Goal: Find specific page/section: Find specific page/section

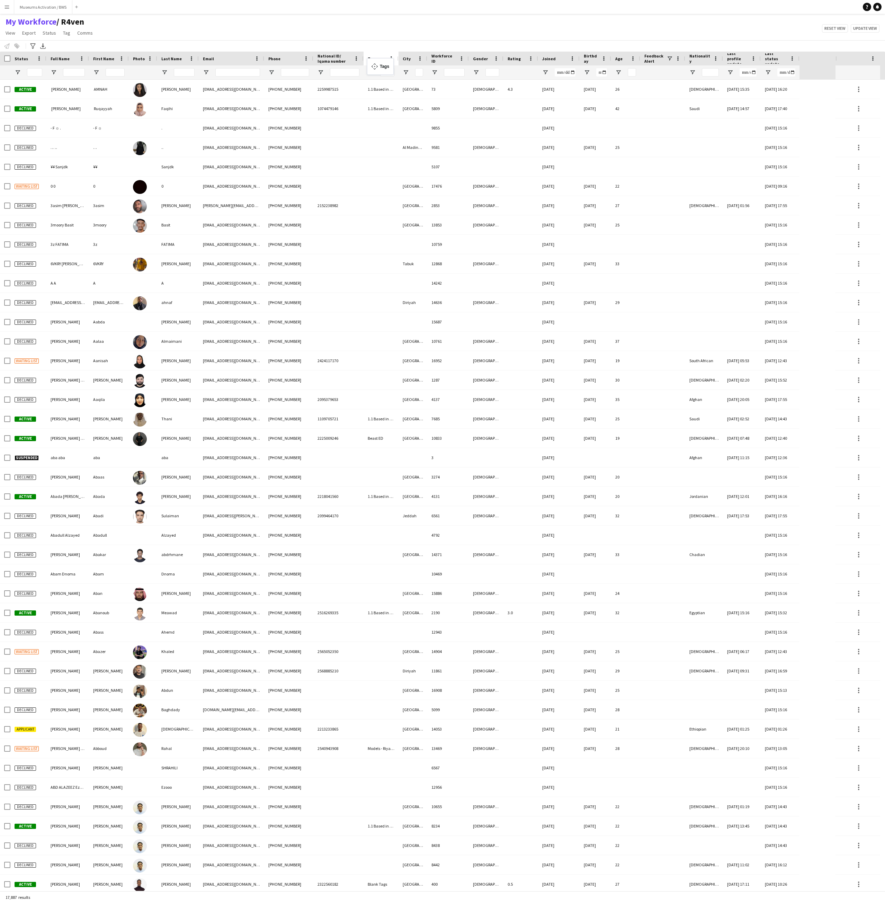
drag, startPoint x: 659, startPoint y: 58, endPoint x: 371, endPoint y: 62, distance: 288.9
click at [371, 76] on div at bounding box center [381, 72] width 35 height 14
click at [371, 72] on span "Open Filter Menu" at bounding box center [371, 72] width 6 height 6
type input "***"
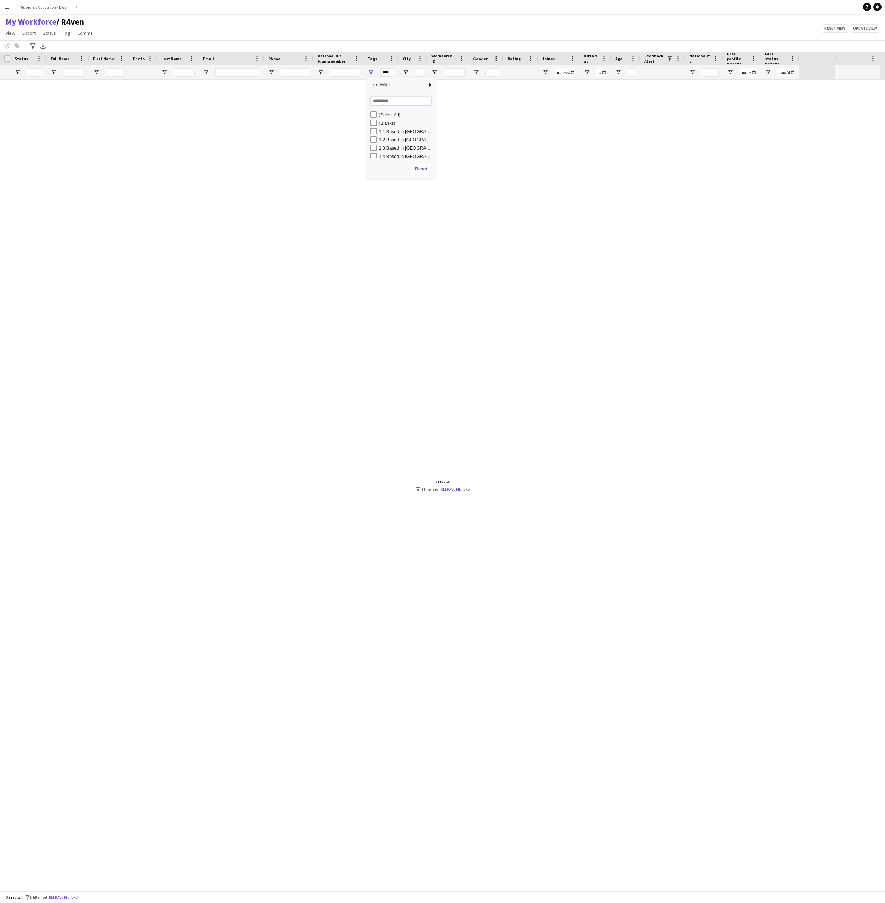
click at [382, 103] on input "Search filter values" at bounding box center [401, 101] width 61 height 8
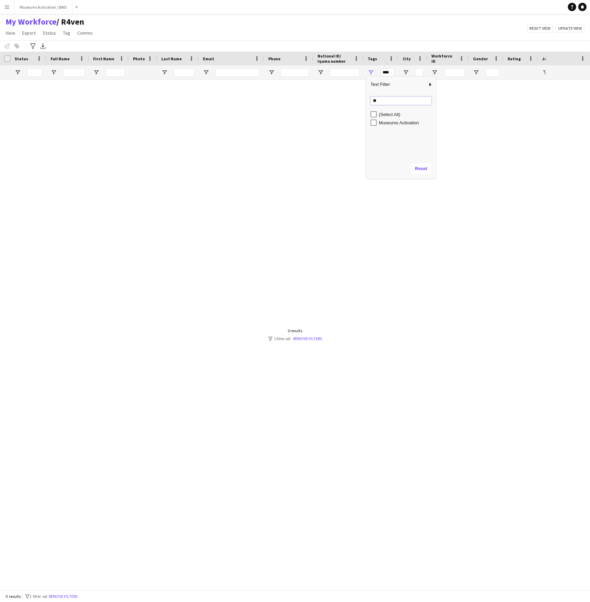
type input "**"
type input "**********"
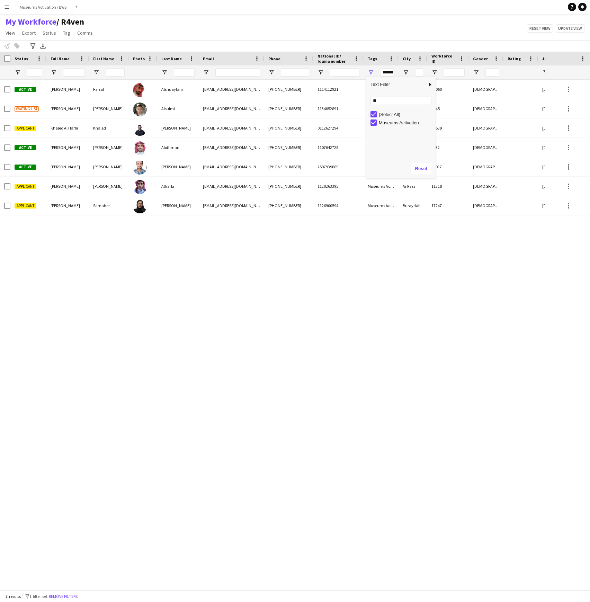
click at [340, 35] on div "My Workforce / R4ven View Views Default view R4ven New view Update view Delete …" at bounding box center [295, 29] width 590 height 24
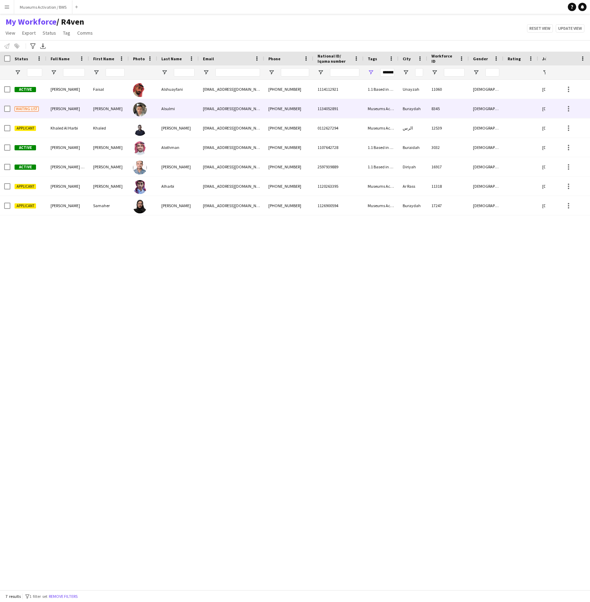
click at [148, 109] on div at bounding box center [143, 108] width 28 height 19
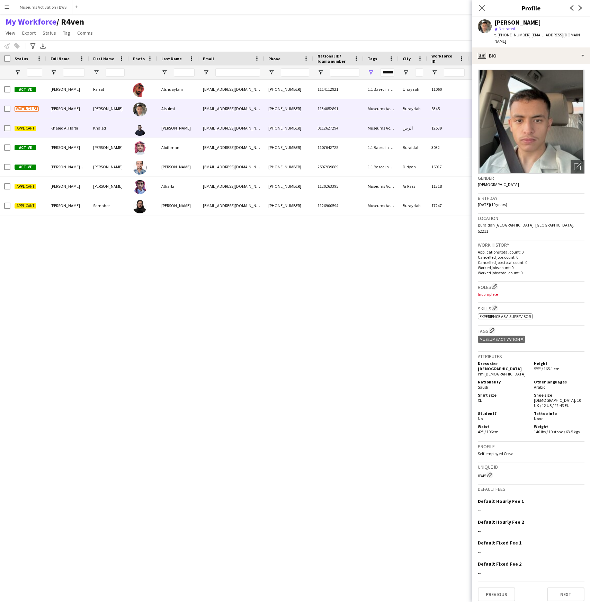
click at [157, 131] on div "[PERSON_NAME]" at bounding box center [178, 127] width 42 height 19
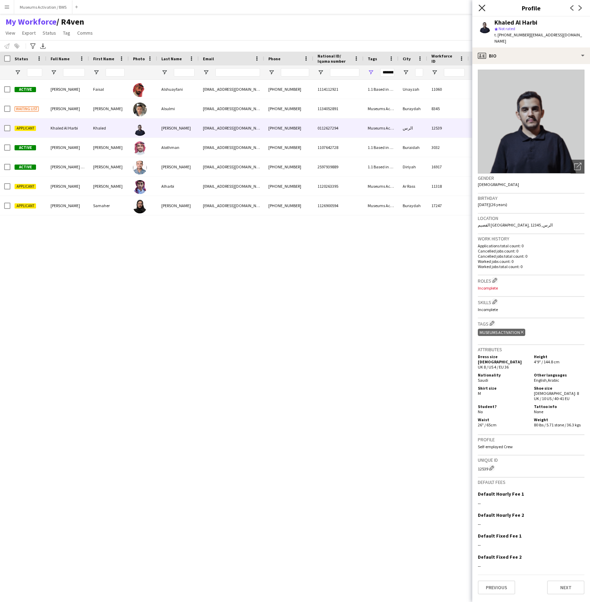
click at [442, 9] on icon at bounding box center [482, 8] width 7 height 7
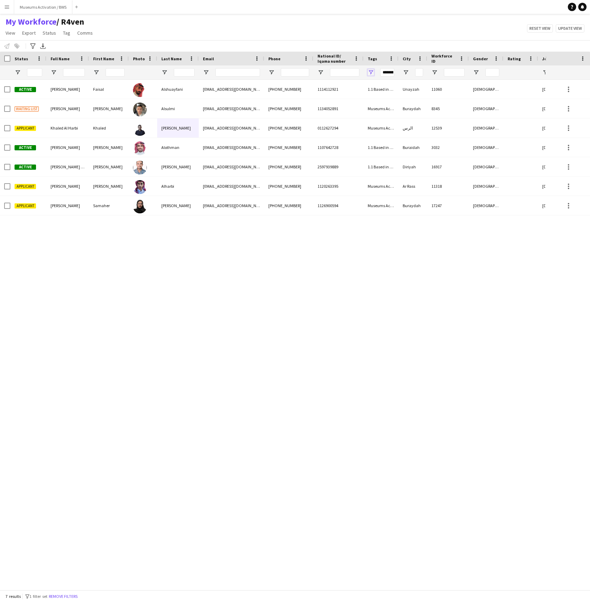
click at [369, 72] on span "Open Filter Menu" at bounding box center [371, 72] width 6 height 6
click at [381, 101] on input "**" at bounding box center [401, 101] width 61 height 8
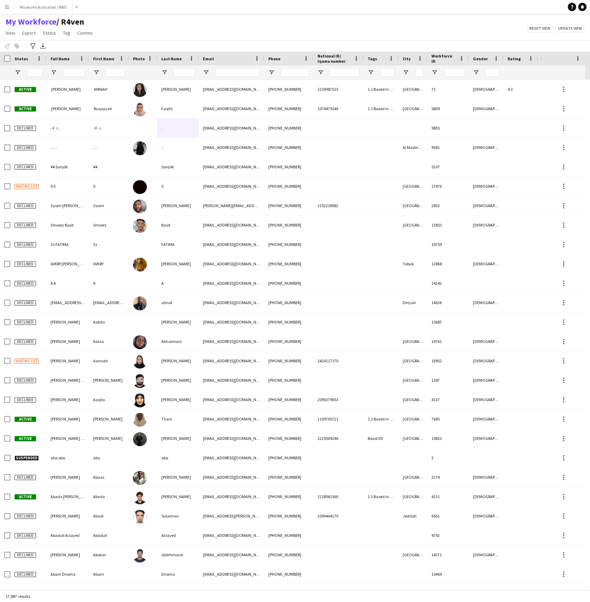
click at [324, 26] on div "My Workforce / R4ven View Views Default view R4ven New view Update view Delete …" at bounding box center [295, 29] width 590 height 24
click at [147, 25] on div "My Workforce / R4ven View Views Default view R4ven New view Update view Delete …" at bounding box center [295, 29] width 590 height 24
drag, startPoint x: 147, startPoint y: 25, endPoint x: 23, endPoint y: 24, distance: 124.7
click at [23, 24] on div "My Workforce / R4ven View Views Default view R4ven New view Update view Delete …" at bounding box center [295, 29] width 590 height 24
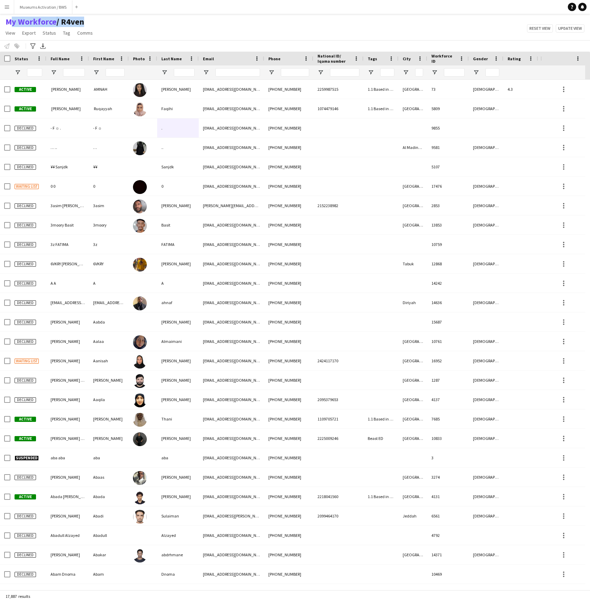
click at [132, 23] on div "My Workforce / R4ven View Views Default view R4ven New view Update view Delete …" at bounding box center [295, 29] width 590 height 24
drag, startPoint x: 132, startPoint y: 23, endPoint x: 19, endPoint y: 21, distance: 112.2
click at [19, 21] on div "My Workforce / R4ven View Views Default view R4ven New view Update view Delete …" at bounding box center [295, 29] width 590 height 24
click at [175, 25] on div "My Workforce / R4ven View Views Default view R4ven New view Update view Delete …" at bounding box center [295, 29] width 590 height 24
drag, startPoint x: 128, startPoint y: 18, endPoint x: 86, endPoint y: 27, distance: 42.8
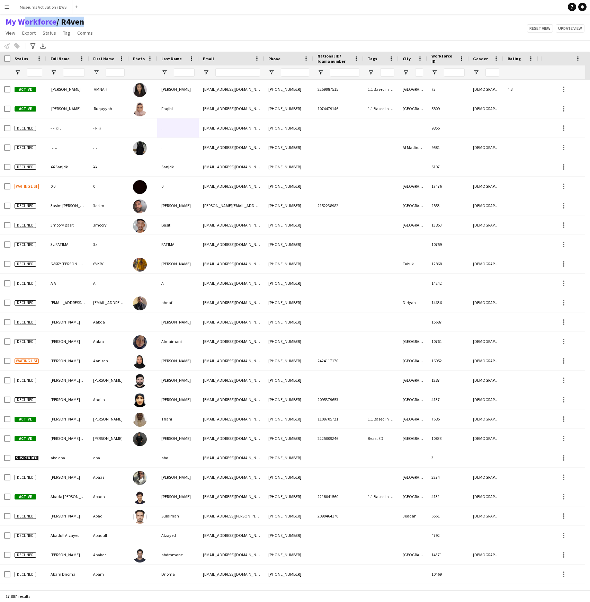
click at [47, 30] on div "My Workforce / R4ven View Views Default view R4ven New view Update view Delete …" at bounding box center [295, 29] width 590 height 24
click at [93, 19] on h1 "My Workforce / R4ven" at bounding box center [50, 22] width 100 height 10
drag, startPoint x: 90, startPoint y: 20, endPoint x: 46, endPoint y: 24, distance: 44.5
click at [31, 24] on h1 "My Workforce / R4ven" at bounding box center [50, 22] width 100 height 10
click at [97, 16] on main "My Workforce / R4ven View Views Default view R4ven New view Update view Delete …" at bounding box center [295, 303] width 590 height 579
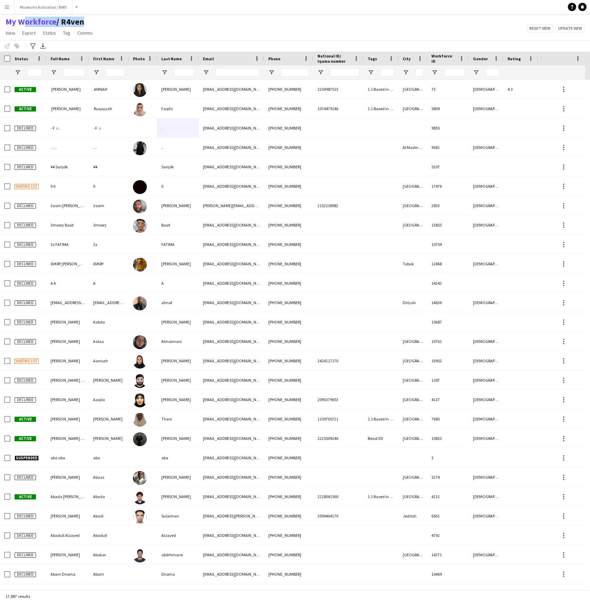
drag, startPoint x: 97, startPoint y: 19, endPoint x: 95, endPoint y: 17, distance: 3.7
click at [71, 17] on h1 "My Workforce / R4ven" at bounding box center [50, 22] width 100 height 10
click at [109, 18] on div "My Workforce / R4ven View Views Default view R4ven New view Update view Delete …" at bounding box center [295, 29] width 590 height 24
drag, startPoint x: 109, startPoint y: 24, endPoint x: 38, endPoint y: 25, distance: 71.4
click at [28, 25] on div "My Workforce / R4ven View Views Default view R4ven New view Update view Delete …" at bounding box center [295, 29] width 590 height 24
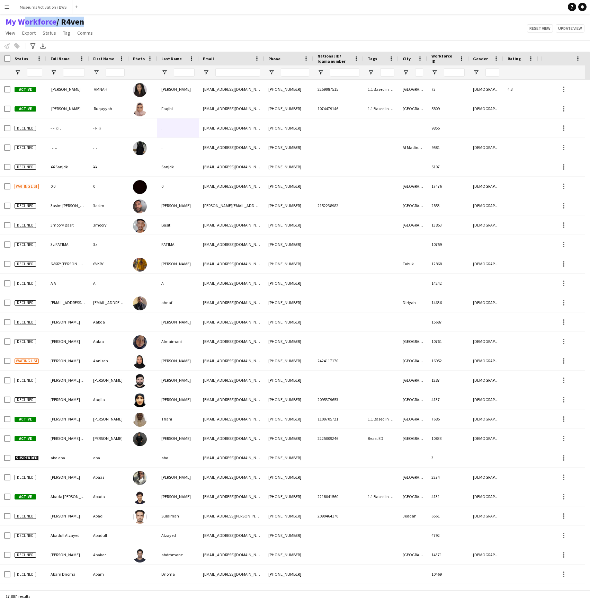
click at [98, 20] on h1 "My Workforce / R4ven" at bounding box center [50, 22] width 100 height 10
drag, startPoint x: 102, startPoint y: 27, endPoint x: 2, endPoint y: 24, distance: 99.8
click at [2, 24] on div "My Workforce / R4ven View Views Default view R4ven New view Update view Delete …" at bounding box center [295, 29] width 590 height 24
click at [138, 23] on div "My Workforce / R4ven View Views Default view R4ven New view Update view Delete …" at bounding box center [295, 29] width 590 height 24
